Goal: Task Accomplishment & Management: Manage account settings

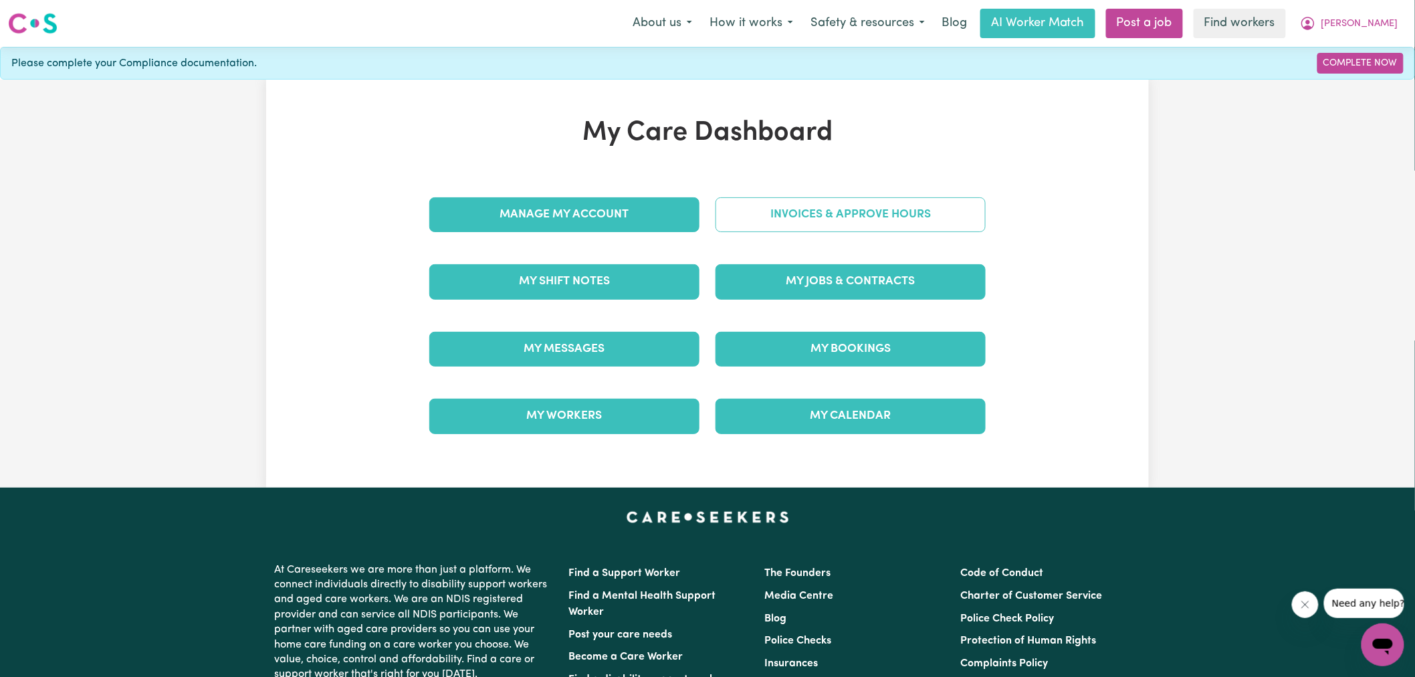
click at [753, 223] on link "Invoices & Approve Hours" at bounding box center [850, 214] width 270 height 35
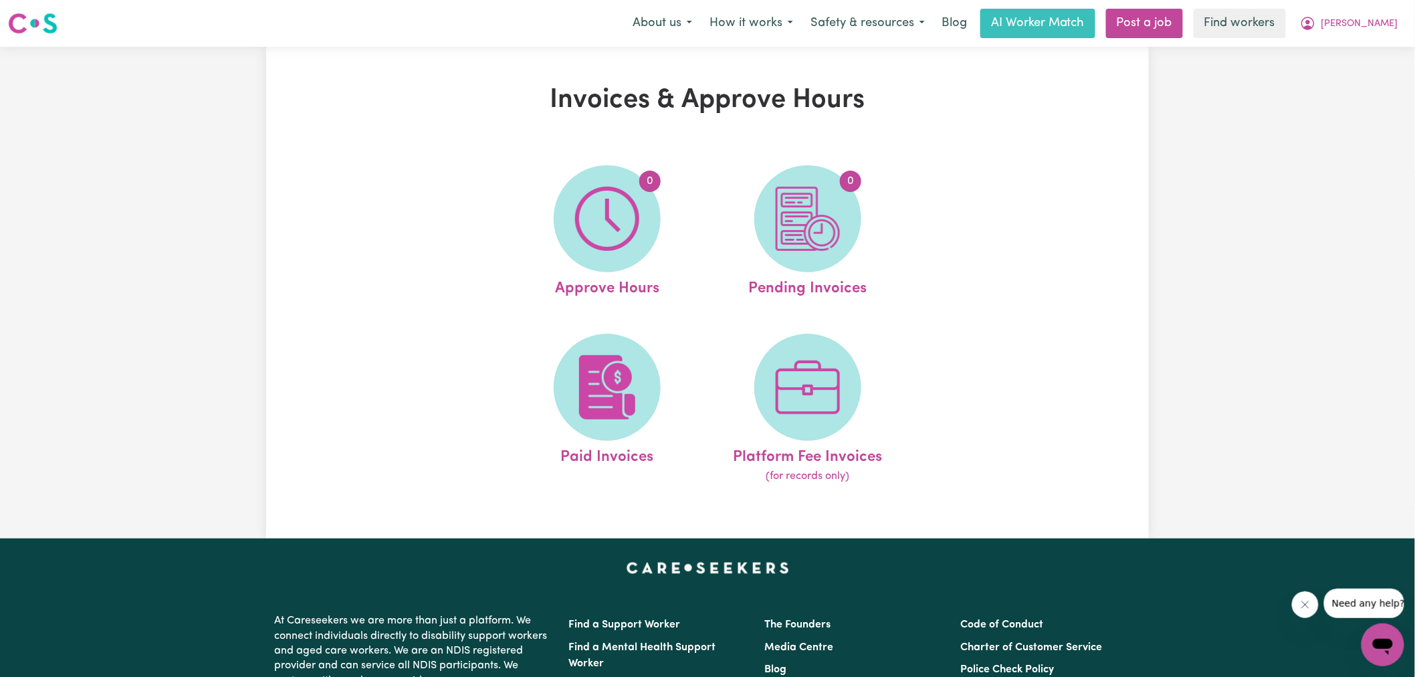
click at [592, 236] on img at bounding box center [607, 219] width 64 height 64
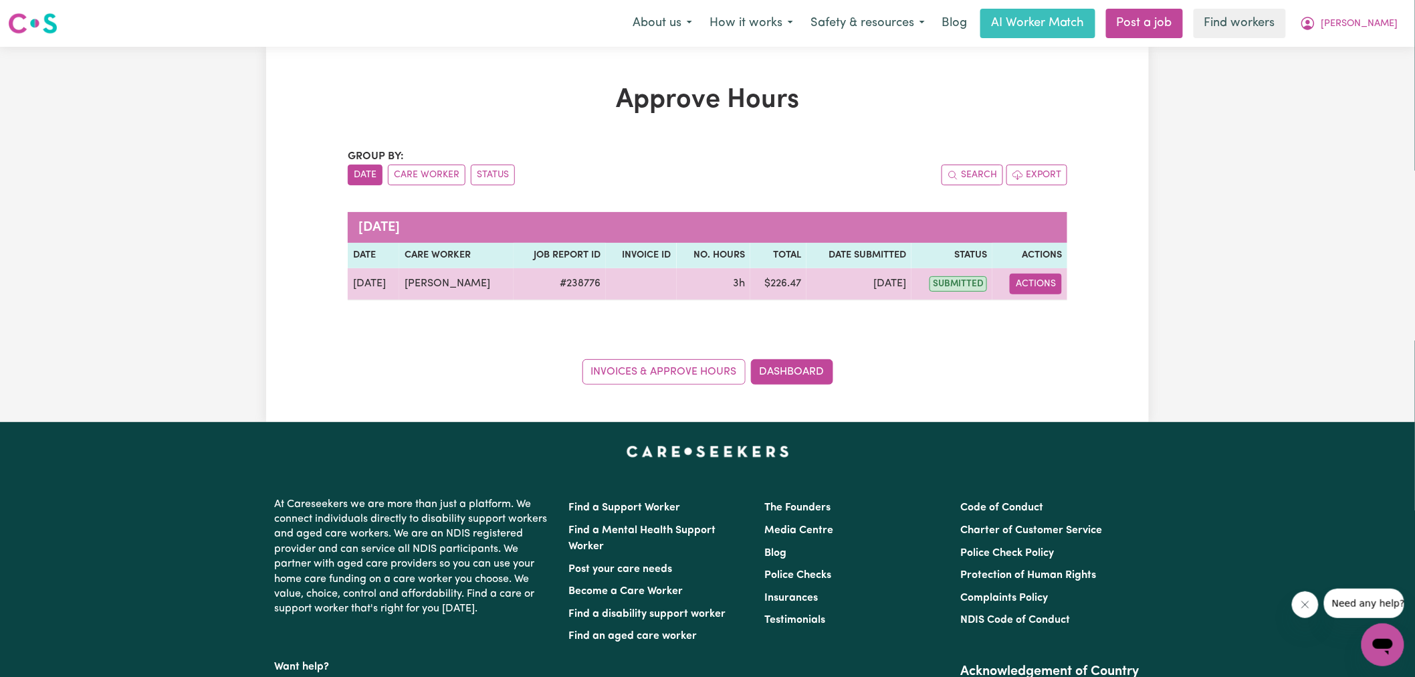
click at [1032, 290] on button "Actions" at bounding box center [1036, 283] width 52 height 21
click at [1073, 326] on link "View Job Report" at bounding box center [1069, 315] width 114 height 27
select select "pm"
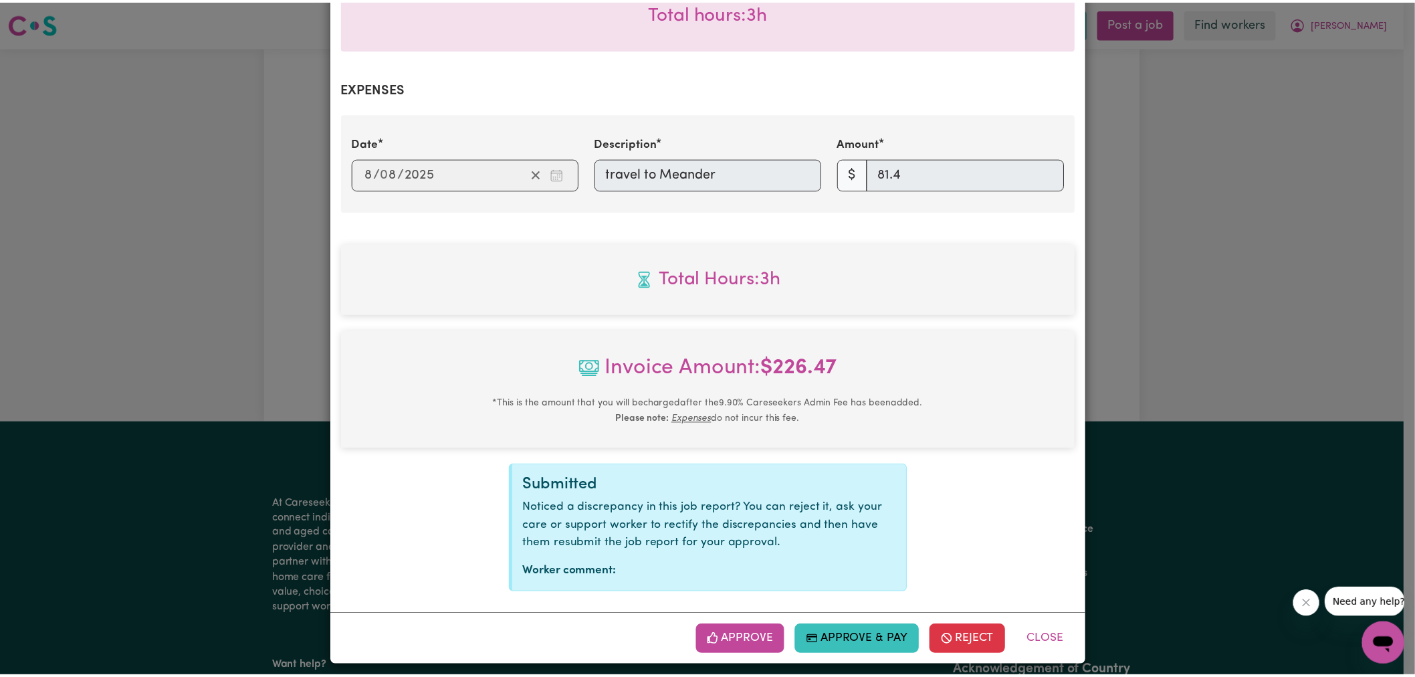
scroll to position [445, 0]
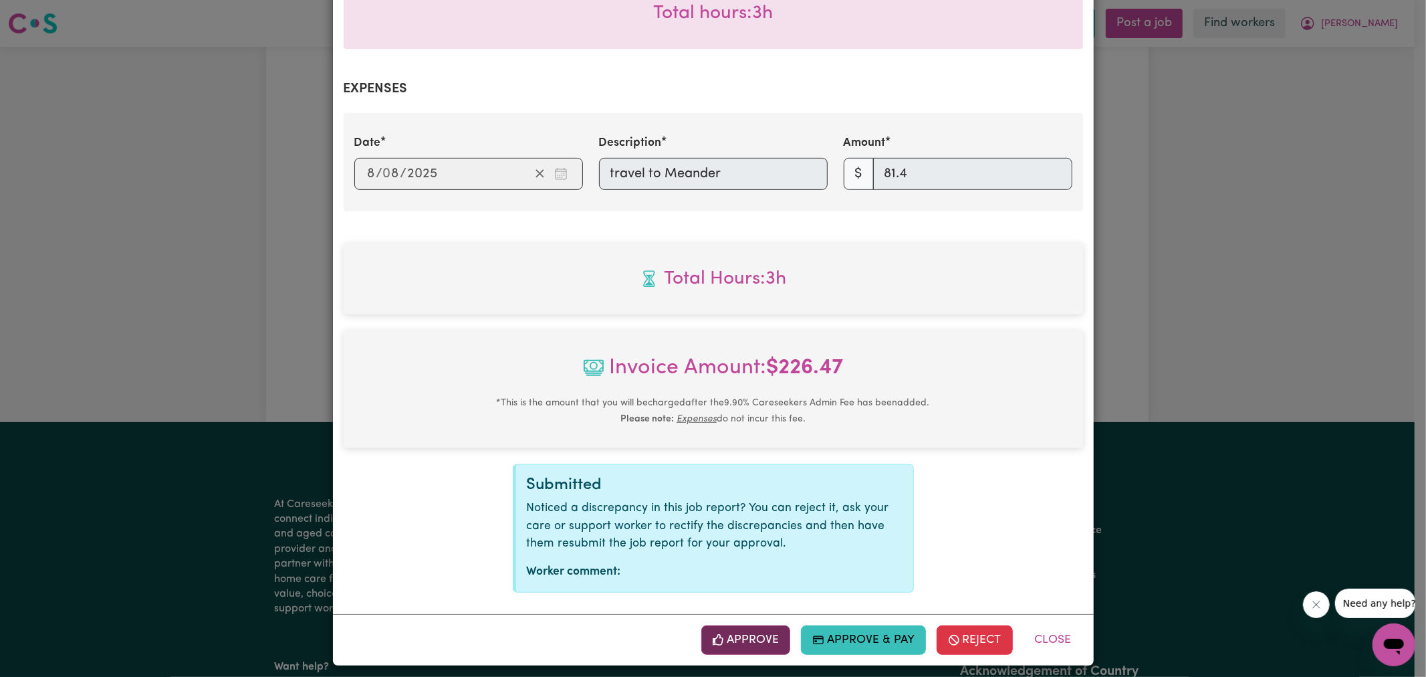
click at [744, 645] on button "Approve" at bounding box center [746, 639] width 90 height 29
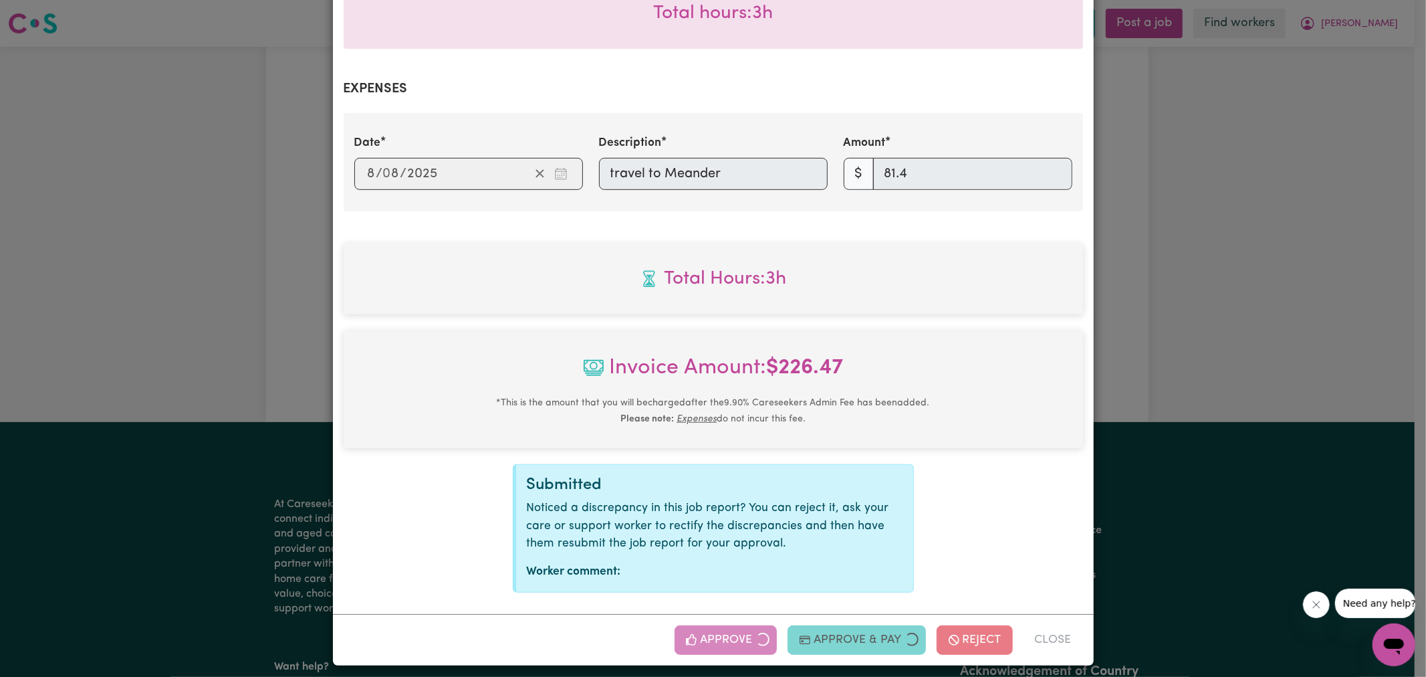
click at [1279, 296] on div "Job Report # 238776 - [PERSON_NAME] Summary Job report # 238776 Client name: [P…" at bounding box center [713, 338] width 1426 height 677
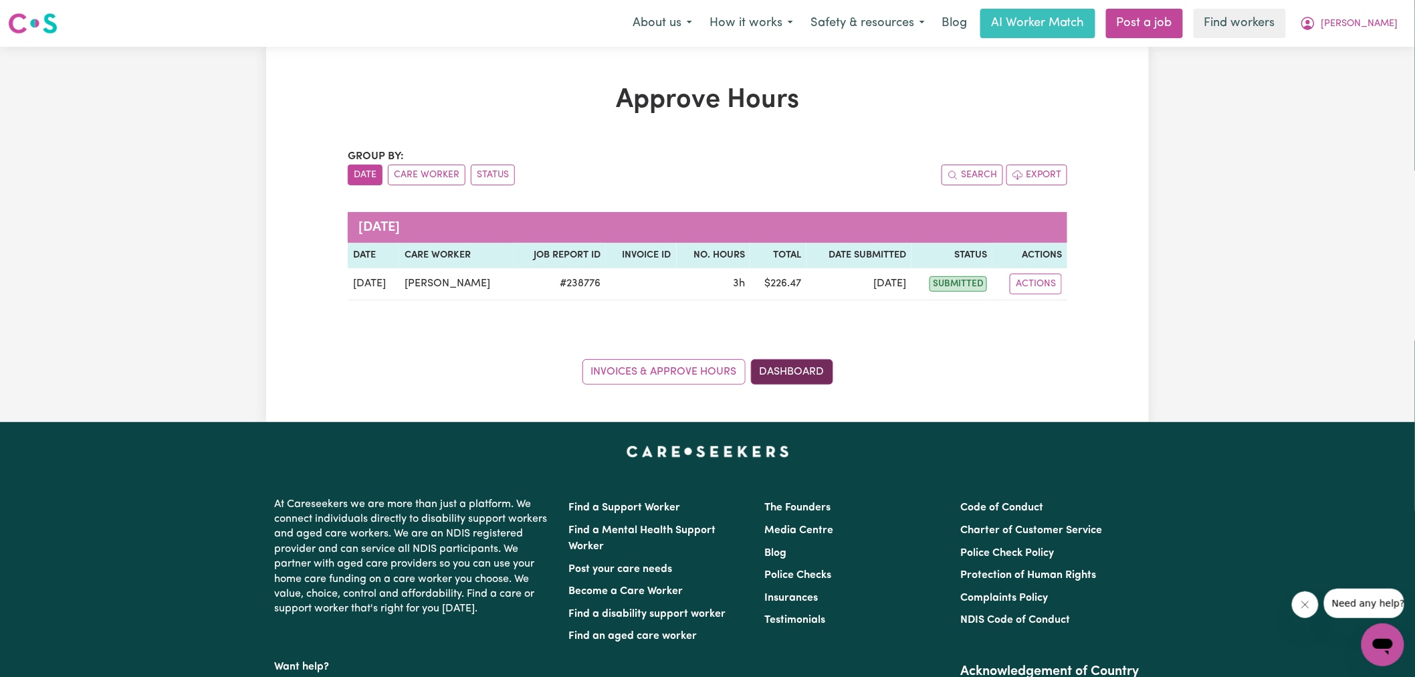
click at [821, 378] on link "Dashboard" at bounding box center [792, 371] width 82 height 25
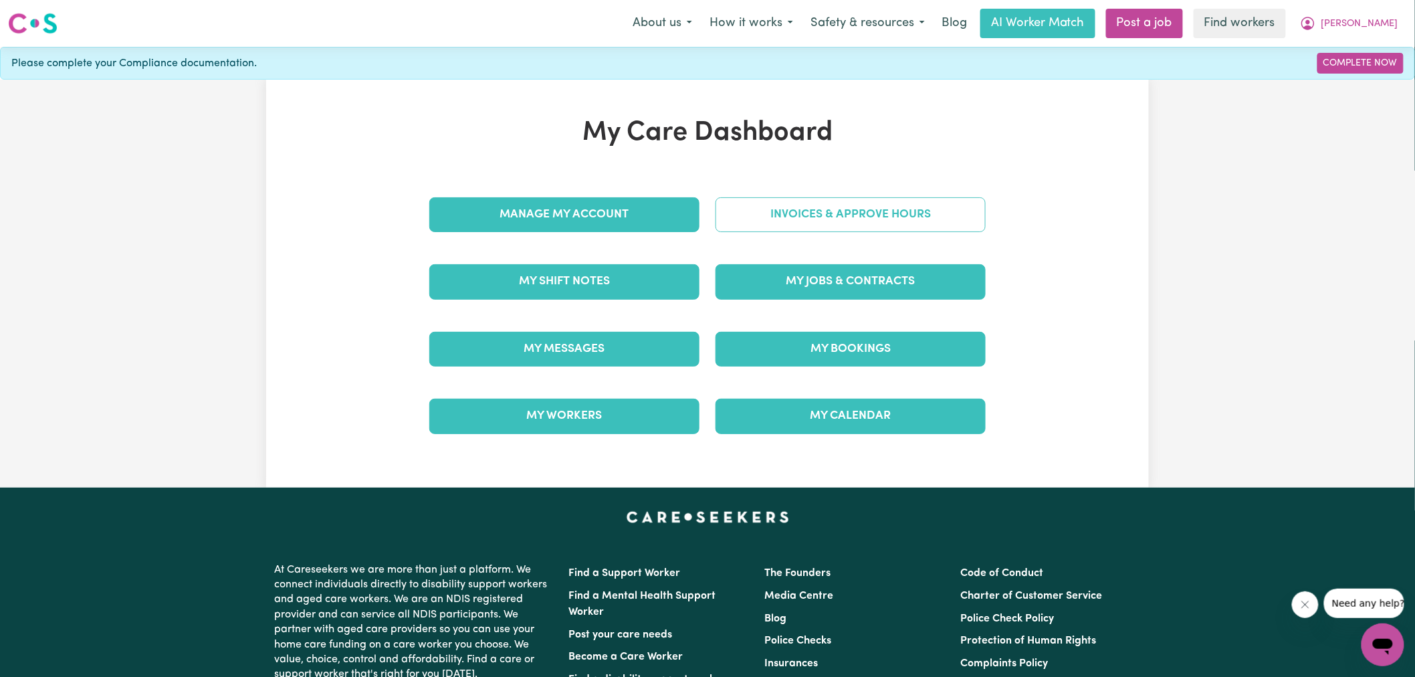
click at [826, 223] on link "Invoices & Approve Hours" at bounding box center [850, 214] width 270 height 35
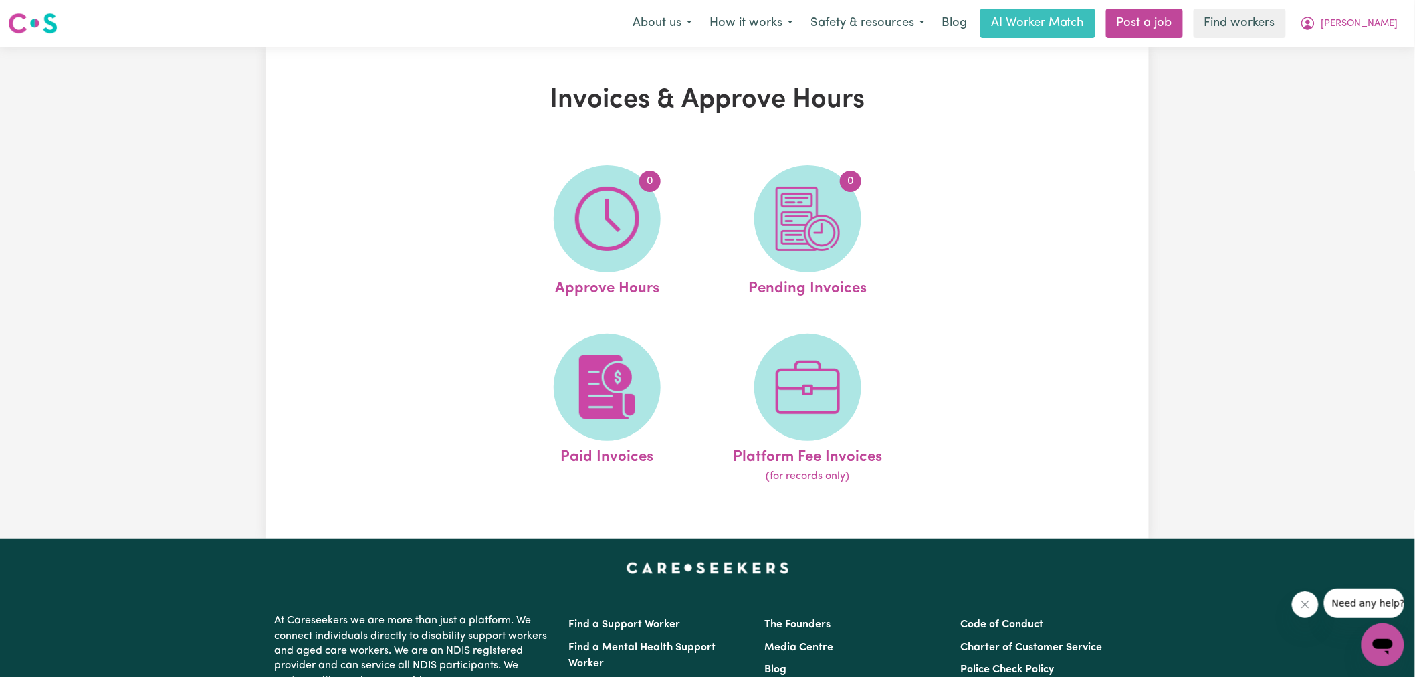
click at [843, 245] on span "0" at bounding box center [807, 218] width 107 height 107
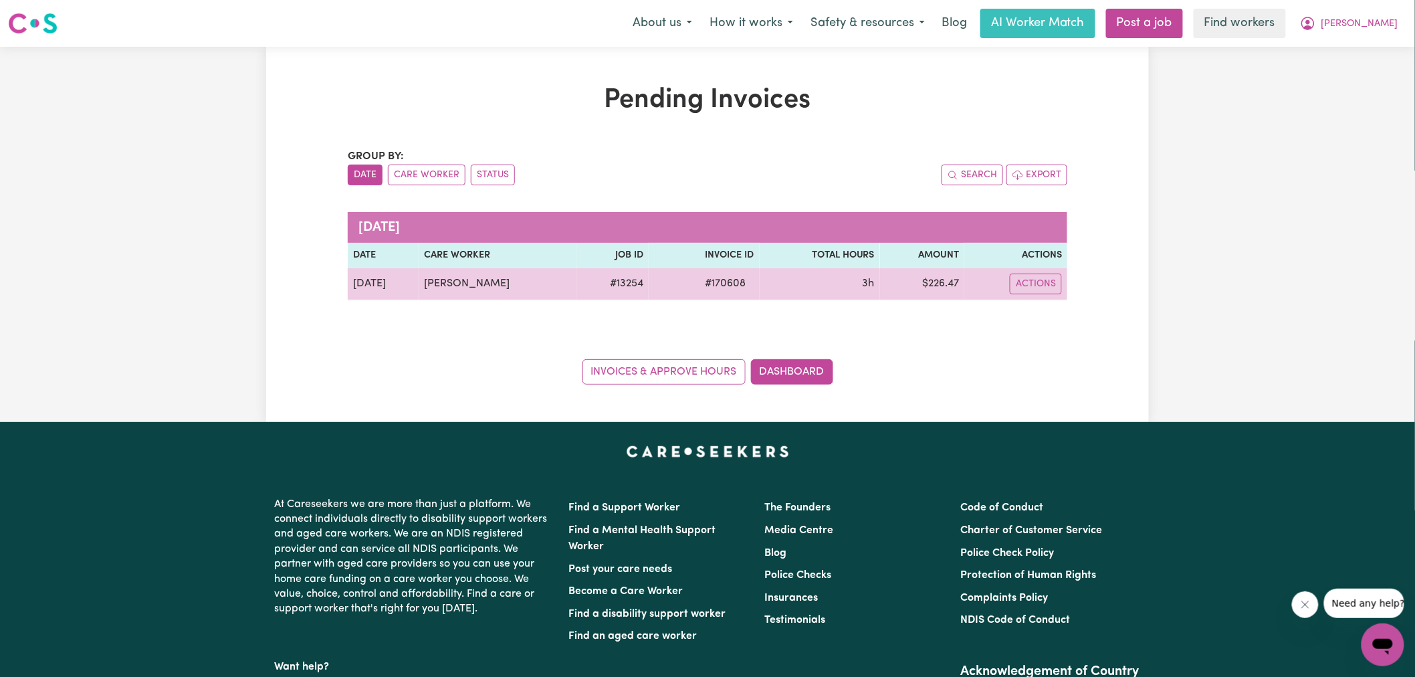
click at [709, 285] on span "# 170608" at bounding box center [725, 283] width 57 height 16
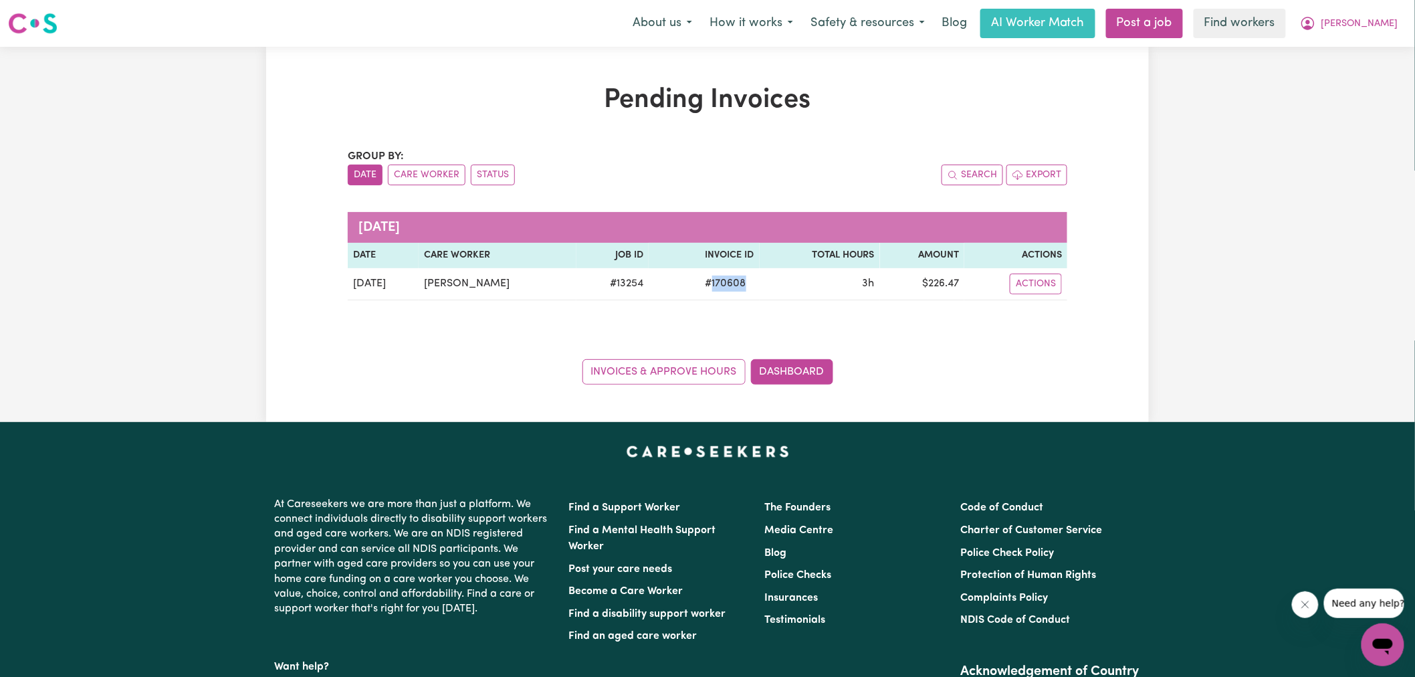
copy span "170608"
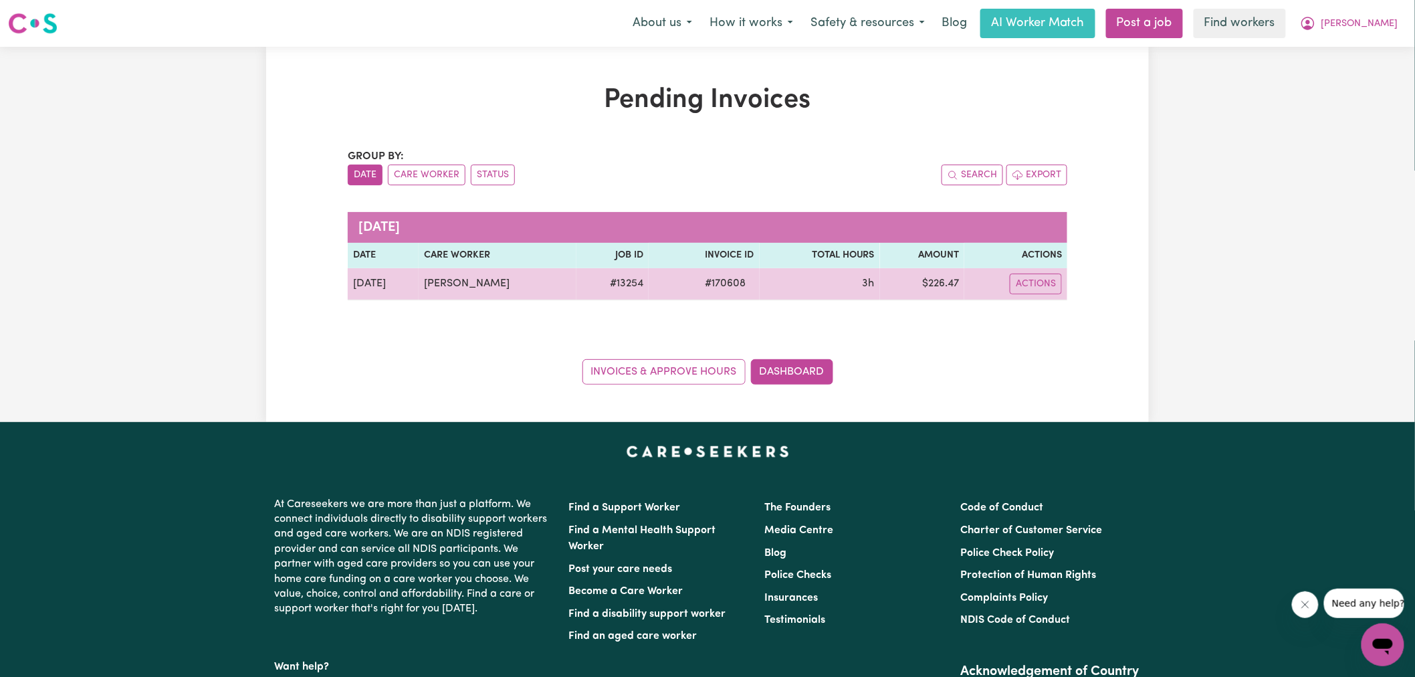
click at [944, 284] on td "$ 226.47" at bounding box center [922, 284] width 84 height 32
copy td "226.47"
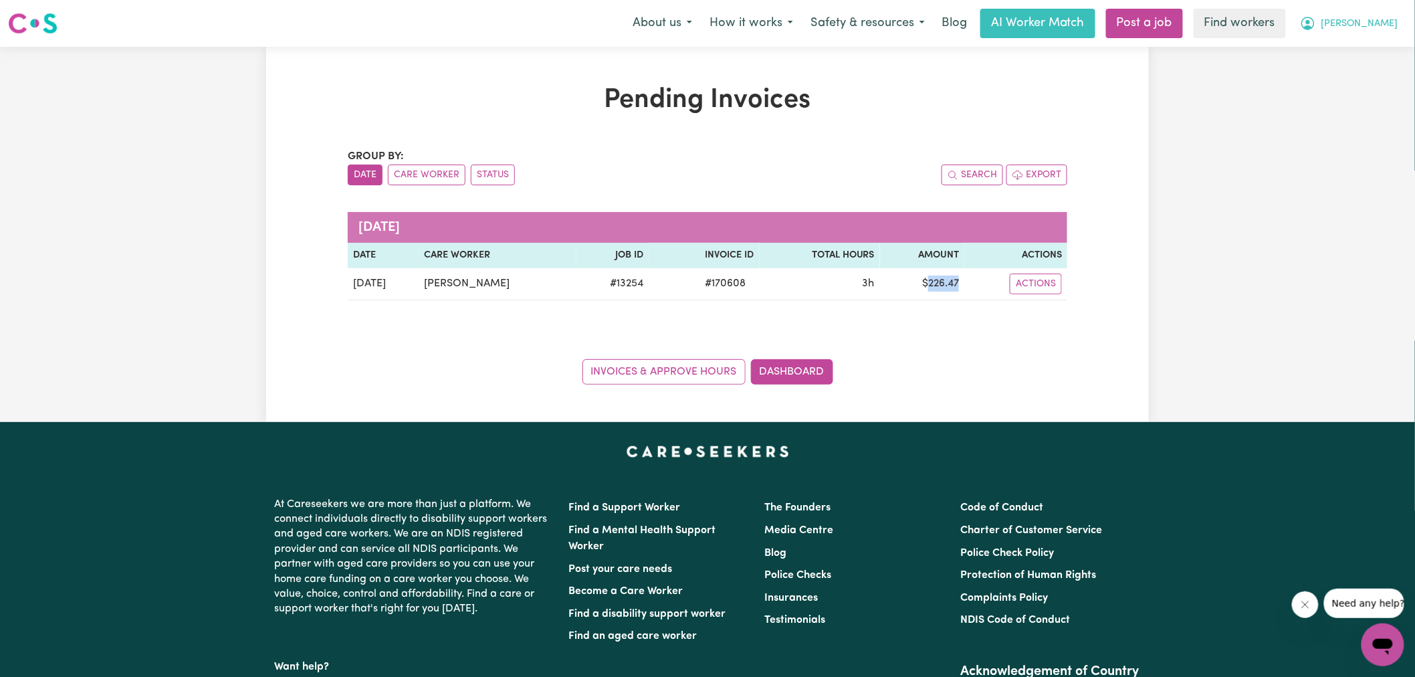
click at [1359, 25] on span "[PERSON_NAME]" at bounding box center [1359, 24] width 77 height 15
click at [1353, 79] on link "Logout" at bounding box center [1354, 76] width 106 height 25
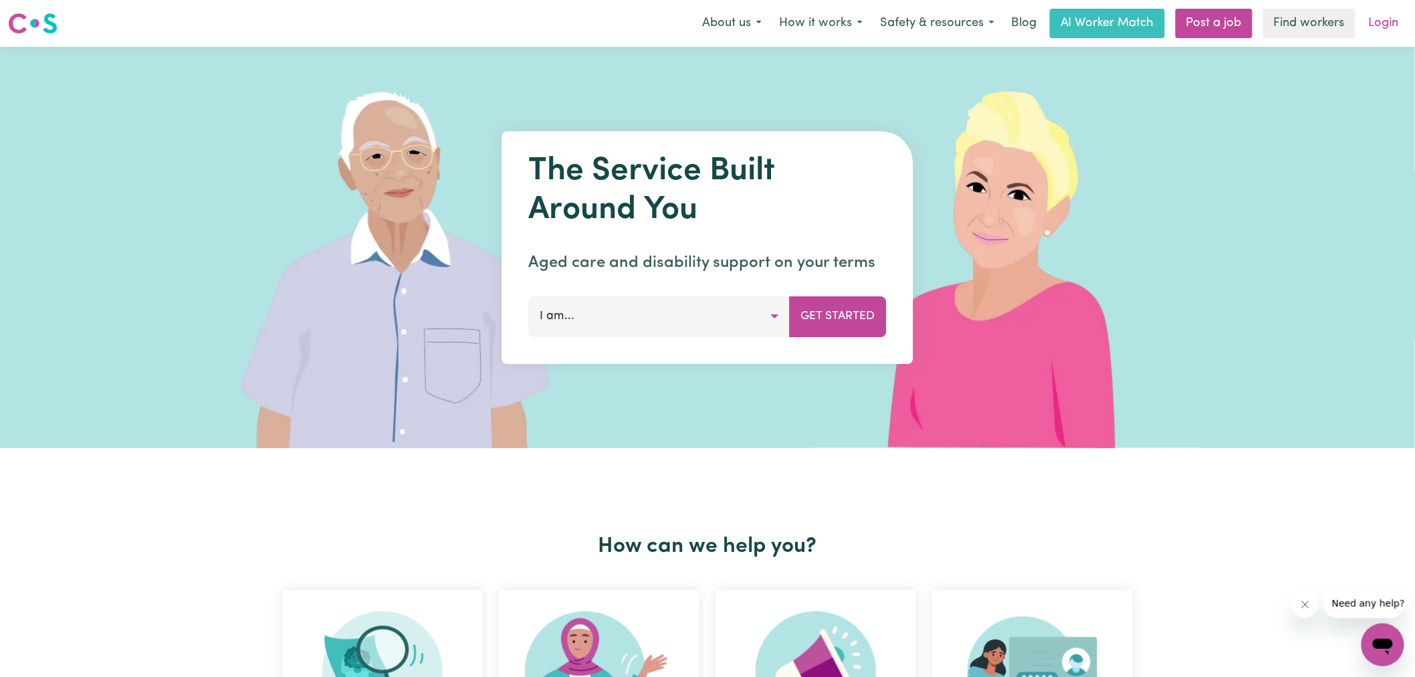
click at [1387, 30] on link "Login" at bounding box center [1384, 23] width 46 height 29
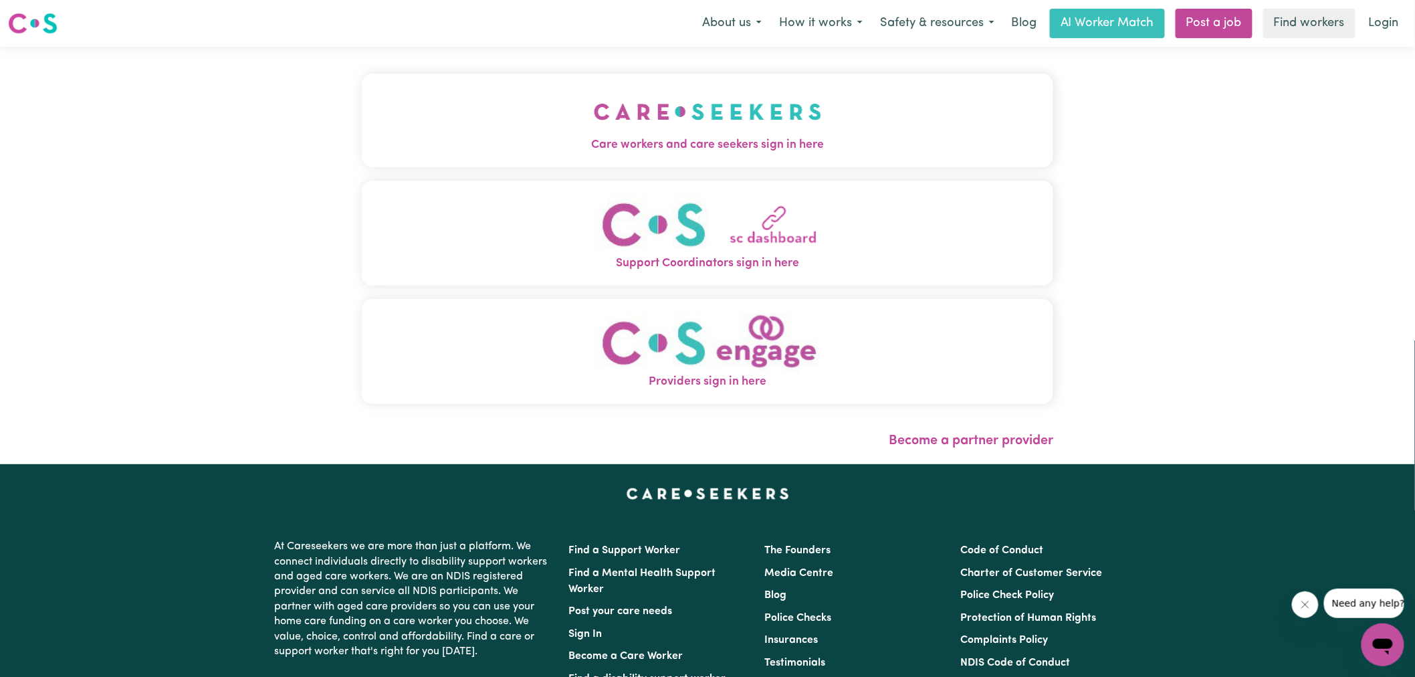
click at [558, 124] on button "Care workers and care seekers sign in here" at bounding box center [707, 121] width 691 height 94
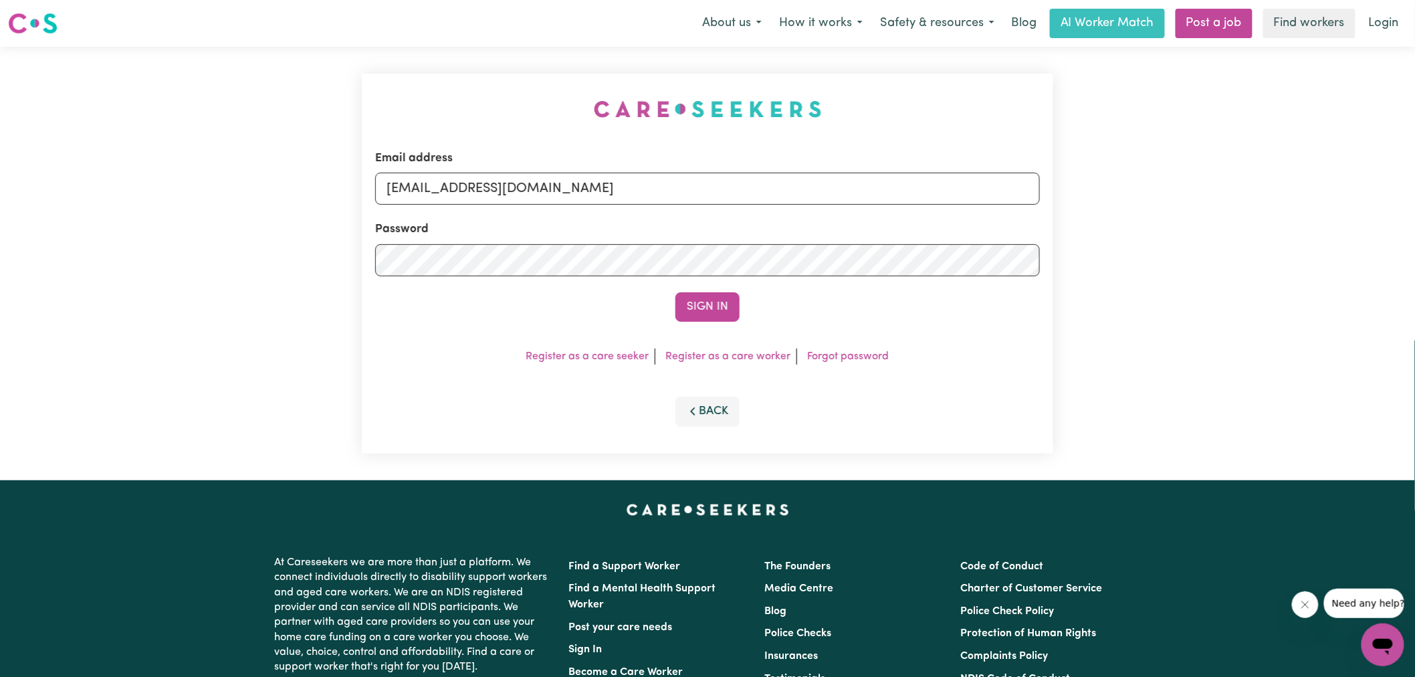
click at [369, 90] on div "Email address [EMAIL_ADDRESS][DOMAIN_NAME] Password Sign In Register as a care …" at bounding box center [707, 263] width 707 height 433
drag, startPoint x: 455, startPoint y: 192, endPoint x: 1178, endPoint y: 258, distance: 726.5
click at [1178, 258] on div "Email address [EMAIL_ADDRESS][DOMAIN_NAME] Password Sign In Register as a care …" at bounding box center [707, 263] width 1415 height 433
type input "[EMAIL_ADDRESS][DOMAIN_NAME]"
click at [675, 292] on button "Sign In" at bounding box center [707, 306] width 64 height 29
